Goal: Information Seeking & Learning: Learn about a topic

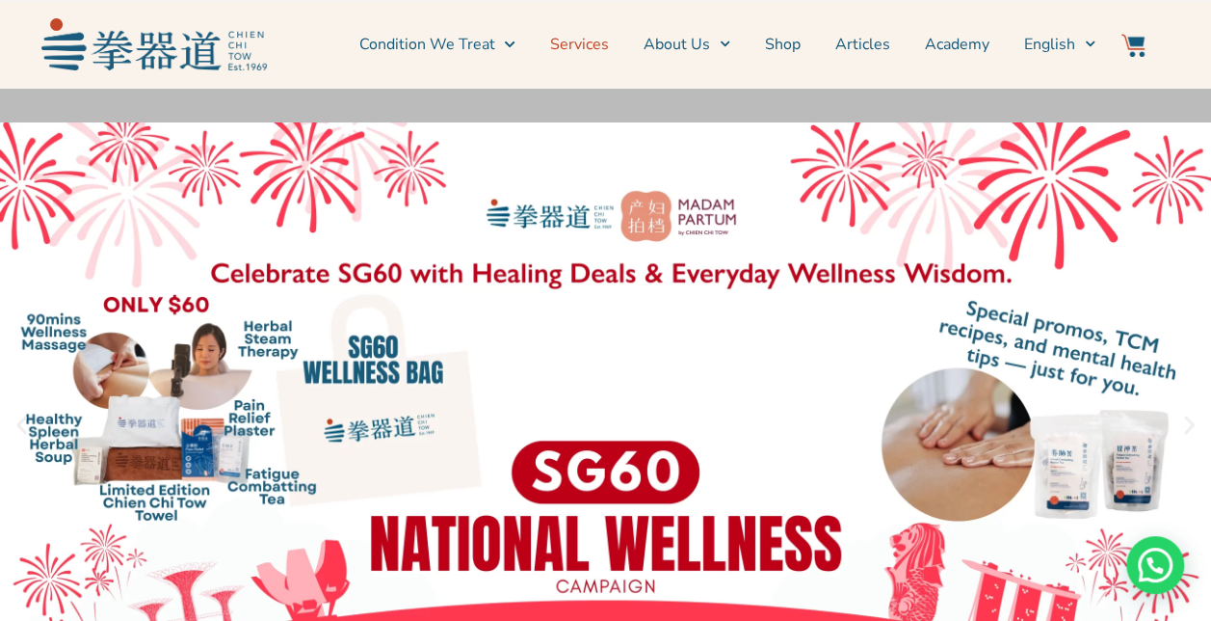
click at [592, 40] on link "Services" at bounding box center [579, 44] width 59 height 48
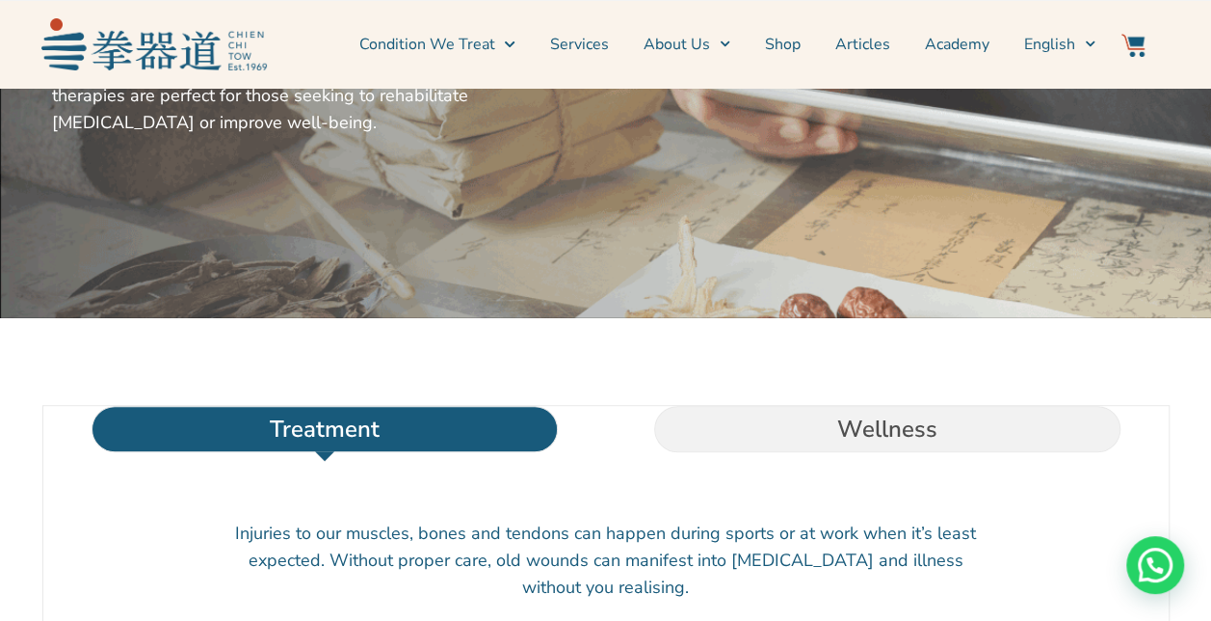
scroll to position [346, 0]
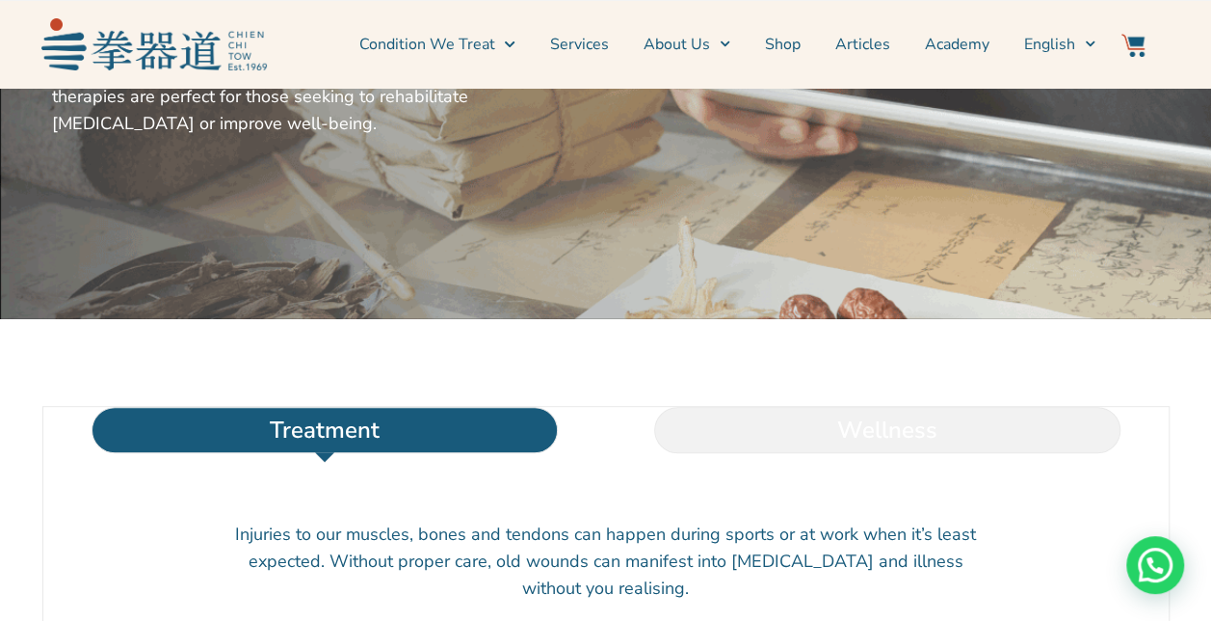
click at [820, 453] on li "Wellness" at bounding box center [887, 430] width 563 height 46
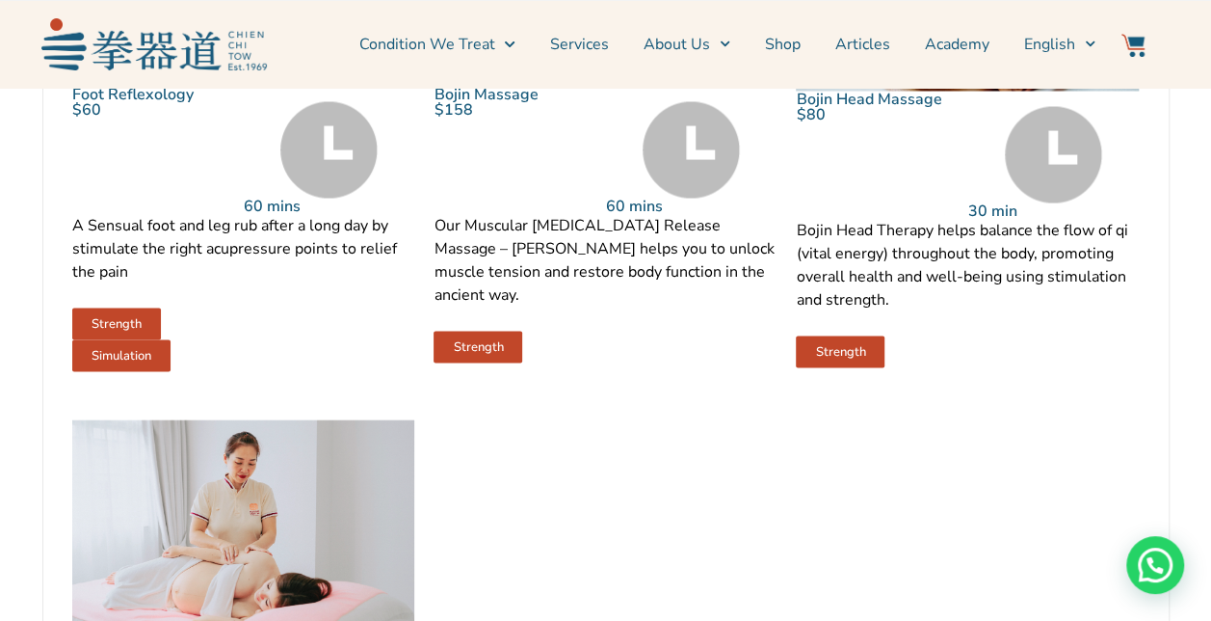
scroll to position [1638, 0]
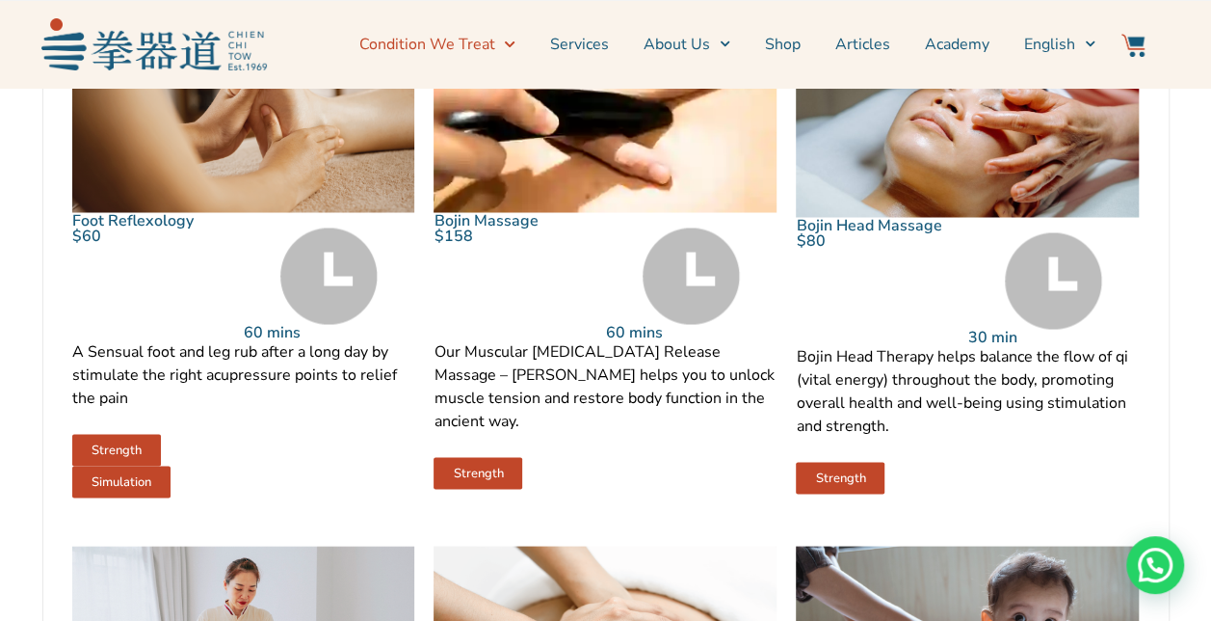
click at [468, 41] on link "Condition We Treat" at bounding box center [436, 44] width 156 height 48
click at [515, 44] on icon "Menu" at bounding box center [510, 44] width 10 height 6
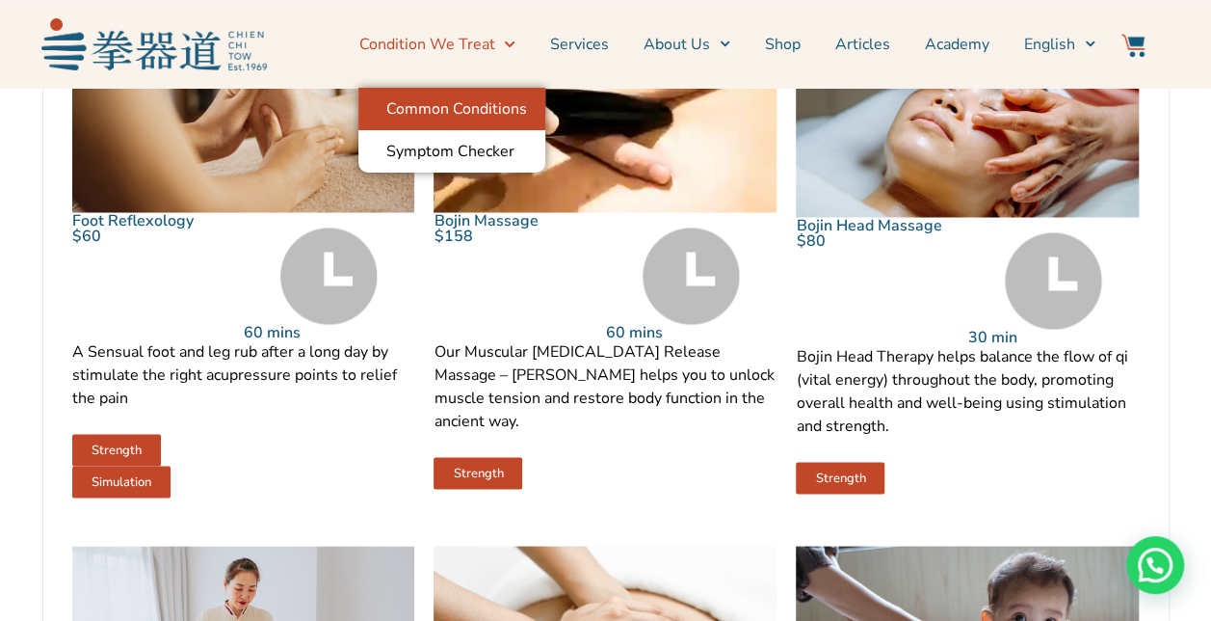
click at [500, 116] on link "Common Conditions" at bounding box center [451, 109] width 187 height 42
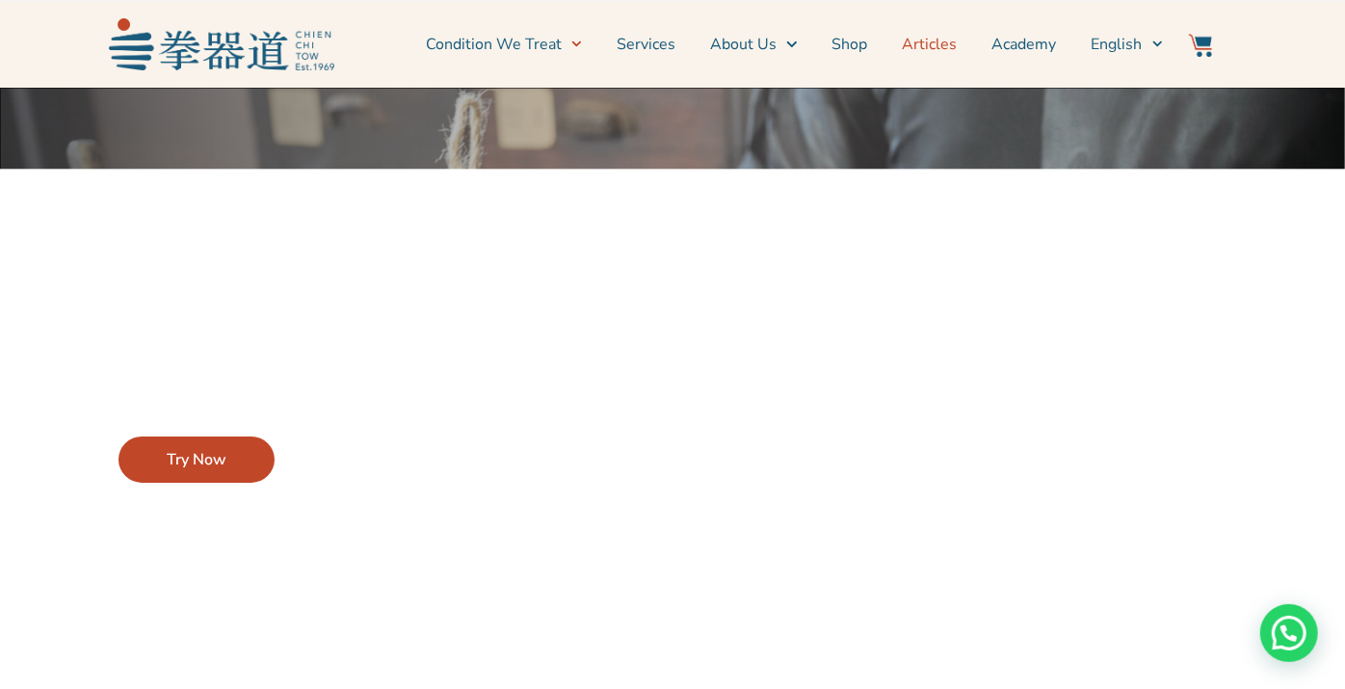
click at [940, 42] on link "Articles" at bounding box center [930, 44] width 55 height 48
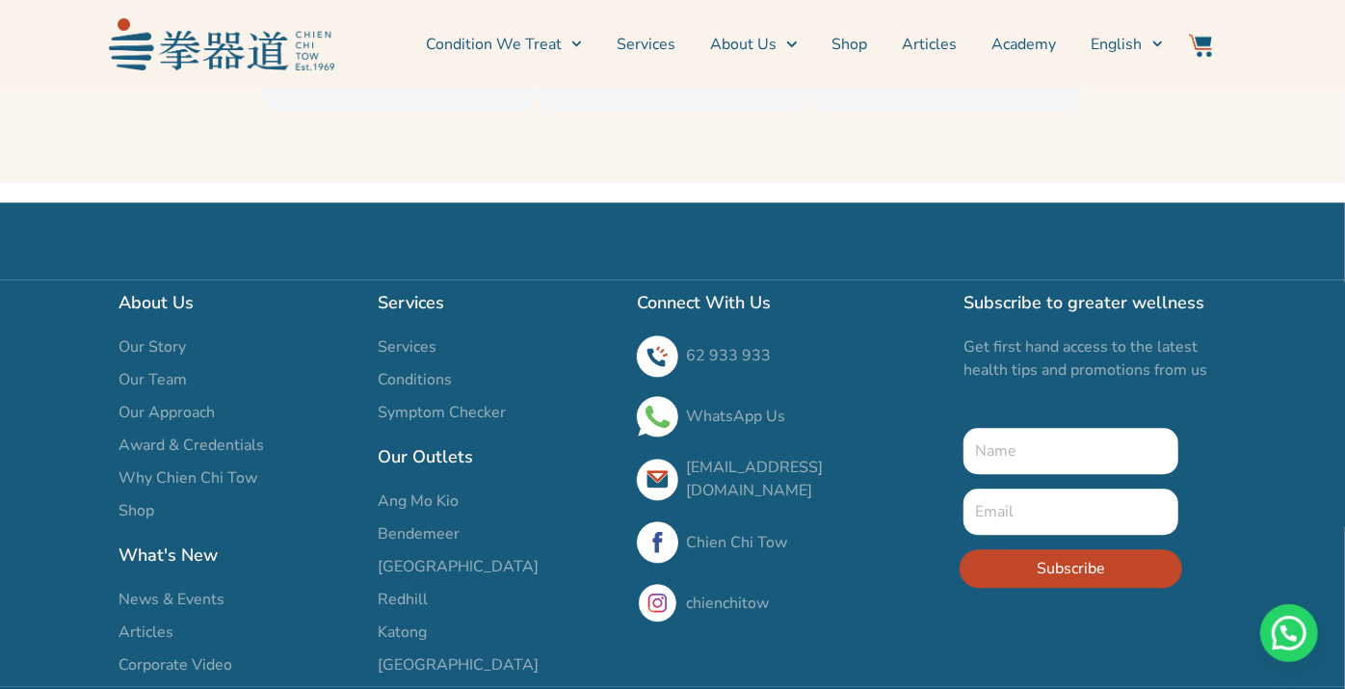
scroll to position [2979, 0]
